Goal: Find specific page/section: Find specific page/section

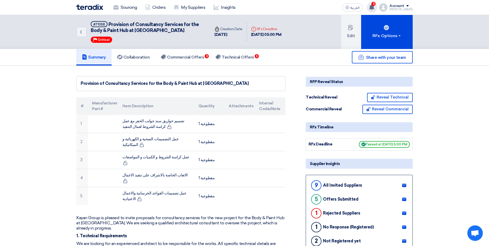
click at [374, 6] on use at bounding box center [371, 7] width 5 height 6
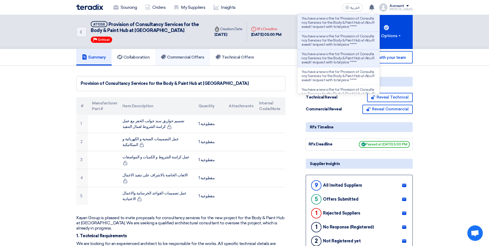
click at [180, 56] on h5 "Commercial Offers" at bounding box center [182, 57] width 43 height 5
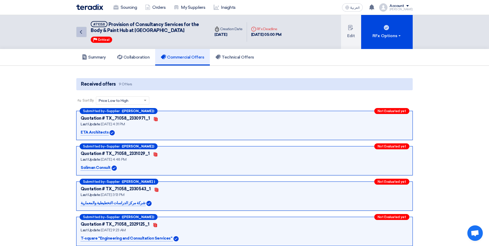
click at [83, 34] on icon "Back" at bounding box center [81, 32] width 6 height 6
